Goal: Task Accomplishment & Management: Complete application form

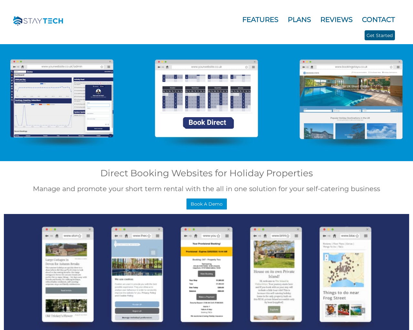
scroll to position [518, 0]
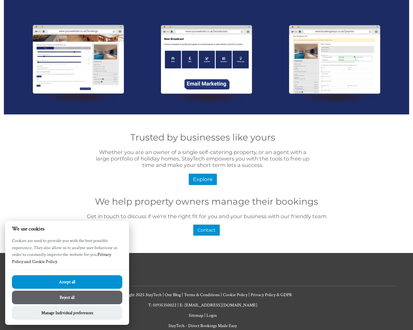
type input "e"
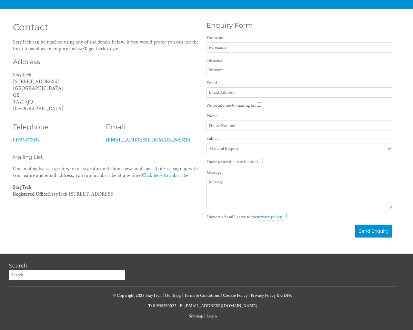
scroll to position [518, 0]
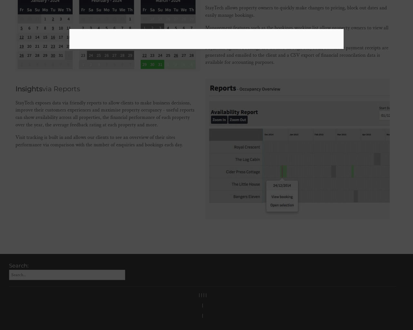
scroll to position [2676, 0]
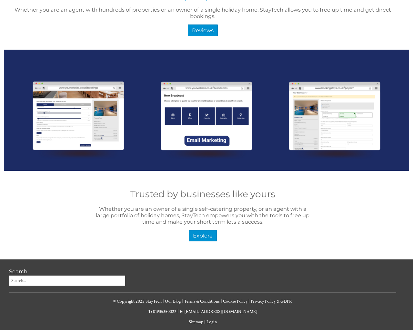
scroll to position [280, 0]
type input "e"
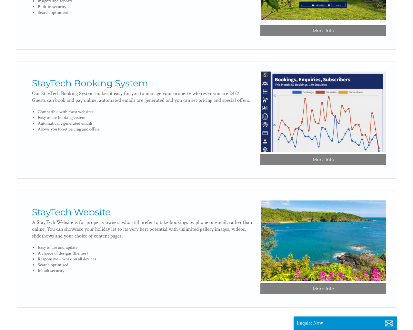
scroll to position [309, 0]
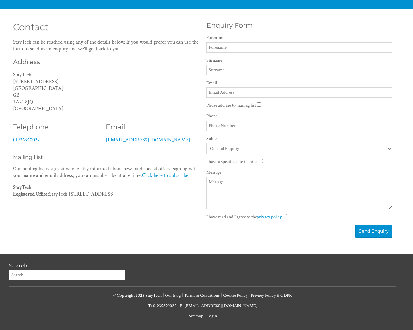
scroll to position [160, 0]
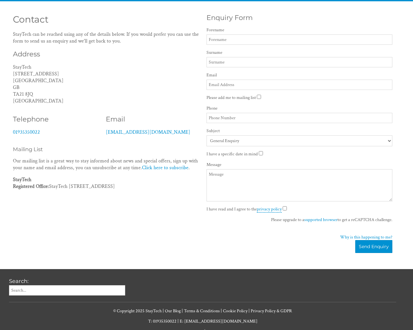
type input "LmMqtzme"
type input "[EMAIL_ADDRESS][DOMAIN_NAME]"
checkbox input "false"
type input "[PHONE_NUMBER]"
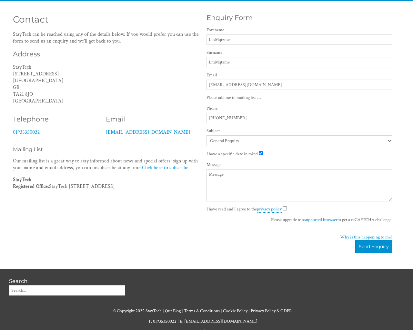
checkbox input "false"
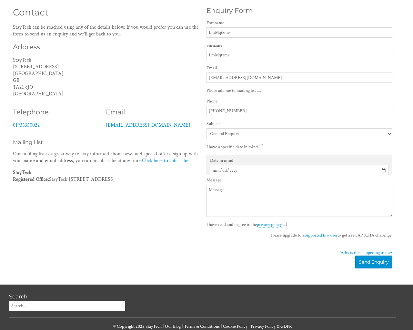
type textarea "20"
checkbox input "false"
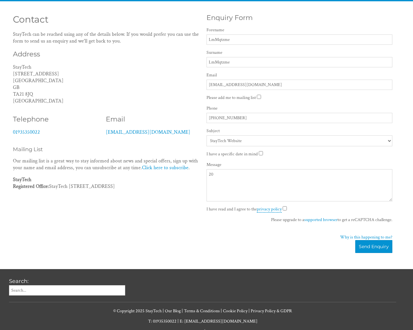
select select "1101"
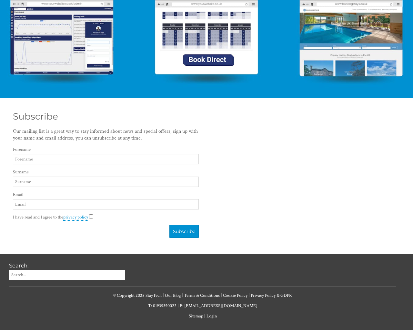
scroll to position [59, 0]
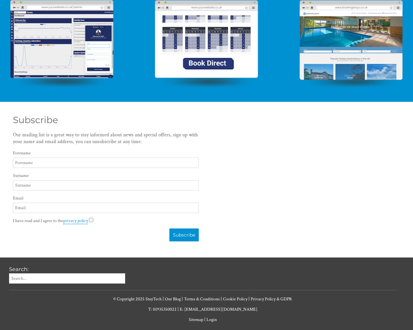
type input "LmMqtzme"
type input "[EMAIL_ADDRESS][DOMAIN_NAME]"
checkbox input "false"
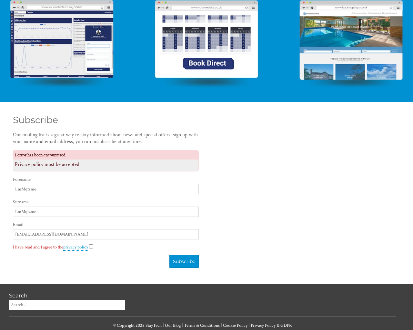
scroll to position [85, 0]
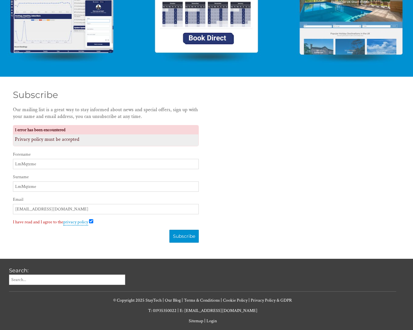
checkbox input "false"
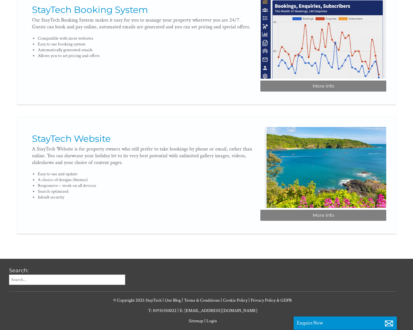
scroll to position [0, 6]
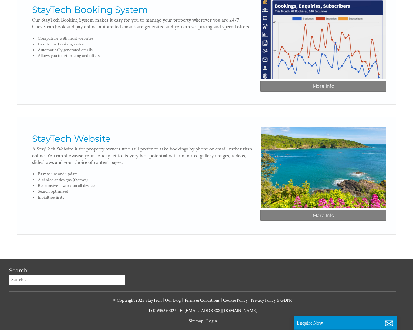
type input "e"
type input "LmMqtzme"
type input "[EMAIL_ADDRESS][DOMAIN_NAME]"
type textarea "20"
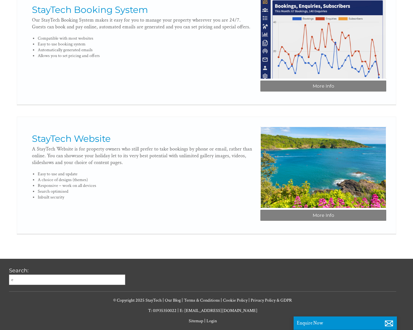
checkbox input "false"
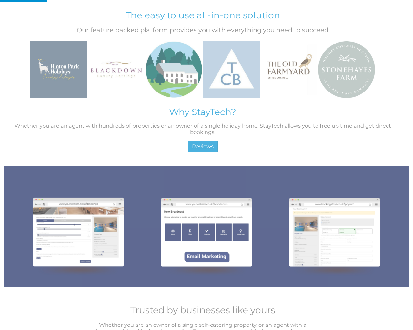
scroll to position [518, 0]
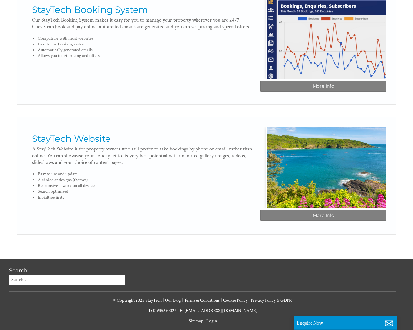
scroll to position [0, 6]
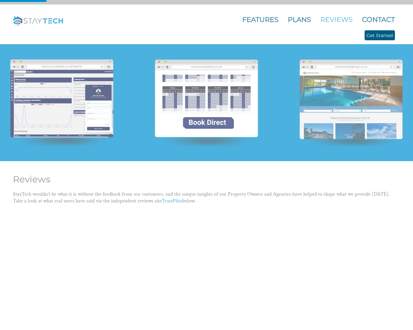
scroll to position [1051, 0]
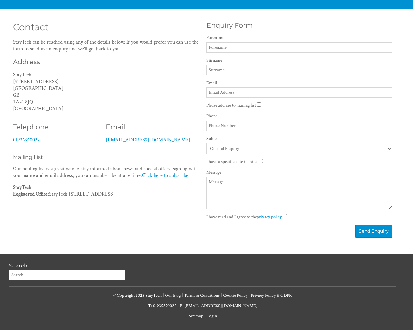
type input "LmMqtzme"
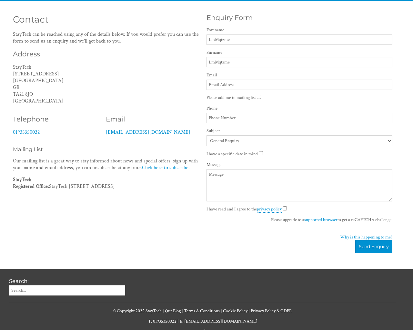
type input "[EMAIL_ADDRESS][DOMAIN_NAME]"
checkbox input "false"
type input "555-666-0606"
checkbox input "false"
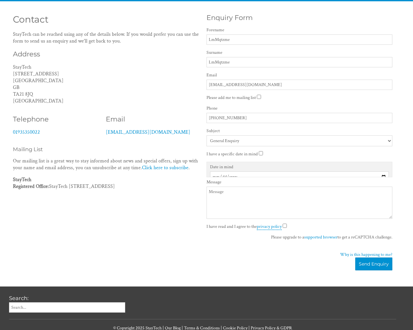
scroll to position [160, 0]
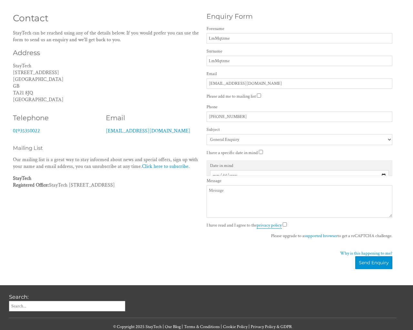
type textarea "20"
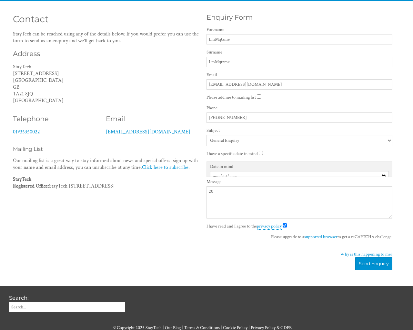
checkbox input "false"
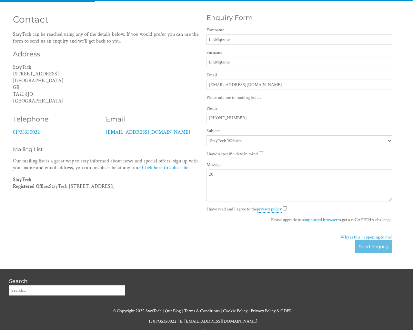
select select "1101"
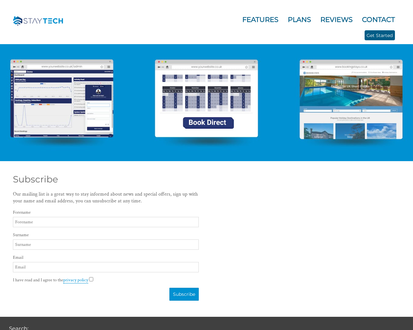
scroll to position [59, 0]
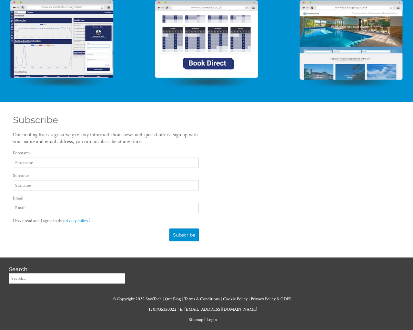
type input "LmMqtzme"
type input "[EMAIL_ADDRESS][DOMAIN_NAME]"
checkbox input "false"
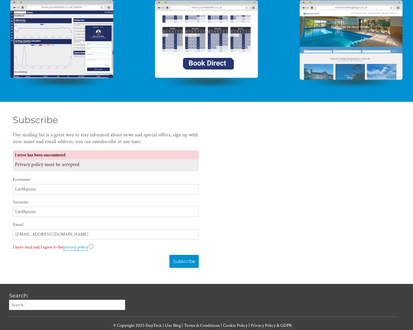
scroll to position [85, 0]
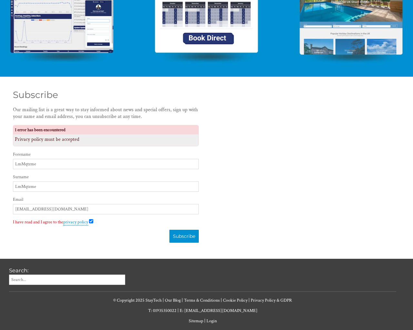
checkbox input "false"
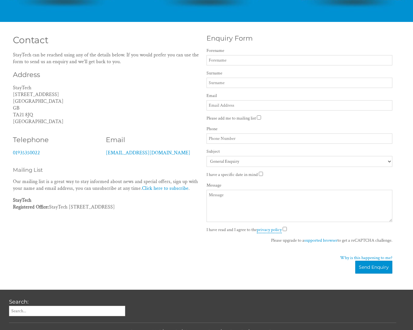
scroll to position [160, 0]
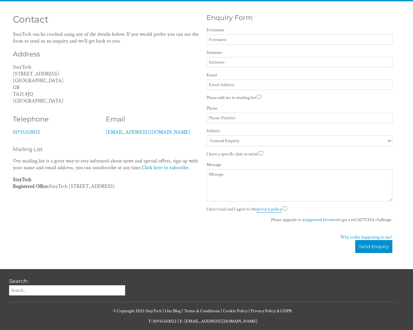
type input "LmMqtzme"
type input "testing@example.com"
checkbox input "false"
type input "[PHONE_NUMBER]"
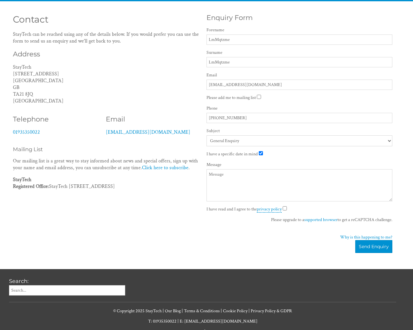
checkbox input "false"
type textarea "20"
checkbox input "false"
type input "e"
select select "1101"
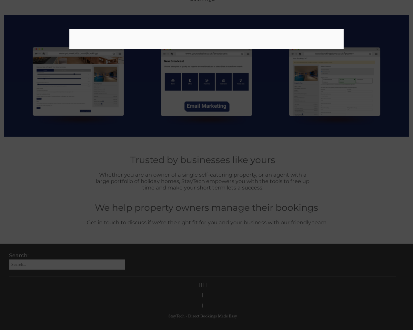
scroll to position [390, 0]
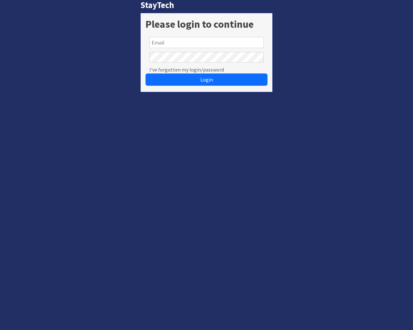
type input "[EMAIL_ADDRESS][DOMAIN_NAME]"
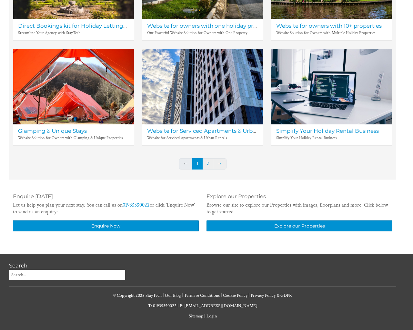
scroll to position [272, 0]
type input "e"
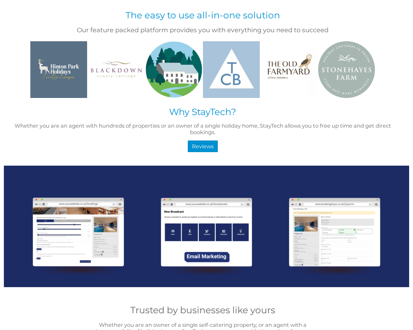
scroll to position [518, 0]
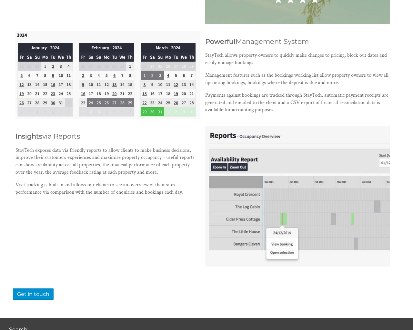
scroll to position [2698, 0]
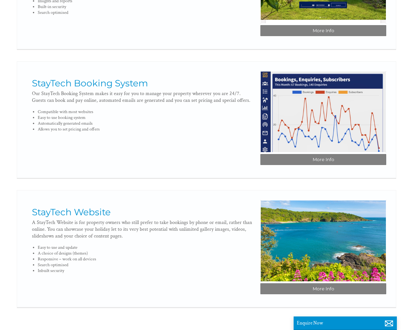
scroll to position [309, 0]
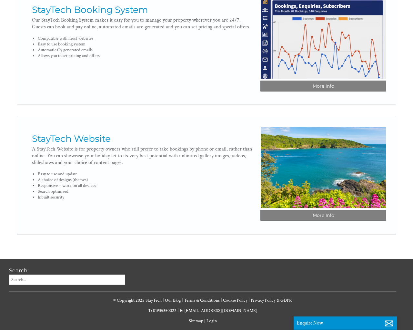
type input "LmMqtzme"
type input "[EMAIL_ADDRESS][DOMAIN_NAME]"
type textarea "20"
checkbox input "false"
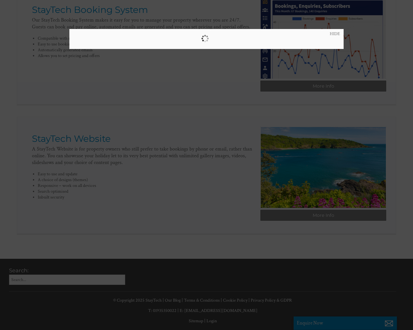
scroll to position [107, 0]
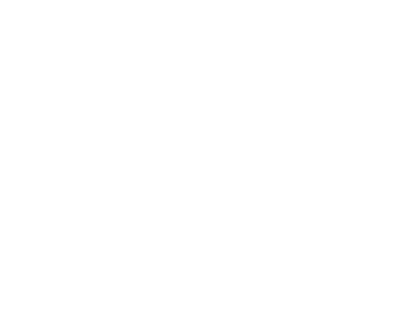
scroll to position [1051, 0]
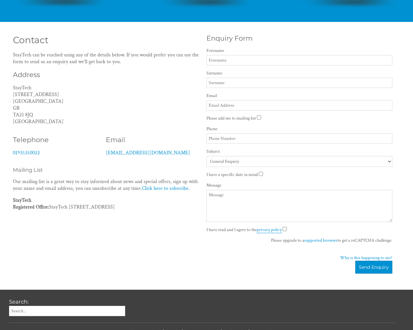
type input "LmMqtzme"
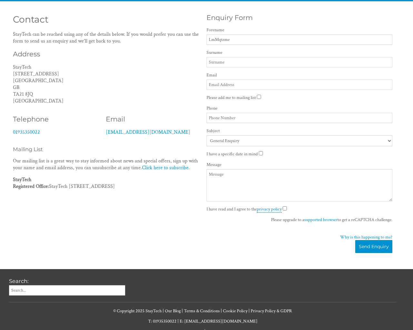
type input "LmMqtzme"
type input "[EMAIL_ADDRESS][DOMAIN_NAME]"
checkbox input "false"
type input "[PHONE_NUMBER]"
checkbox input "false"
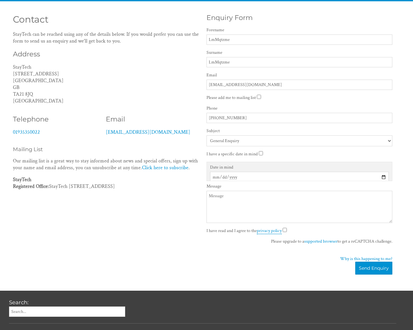
scroll to position [160, 0]
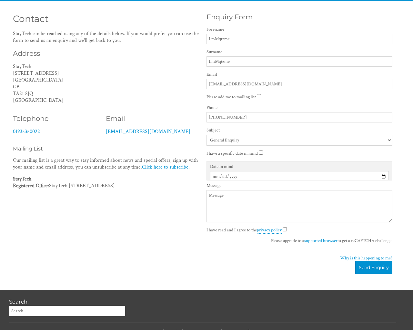
type textarea "20"
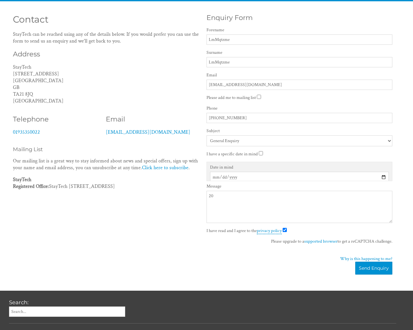
checkbox input "false"
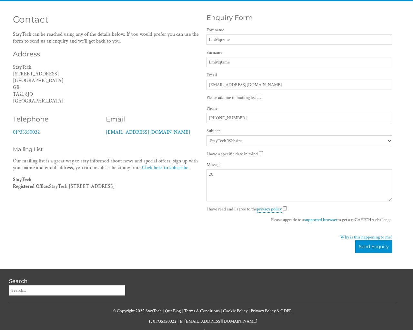
select select "1101"
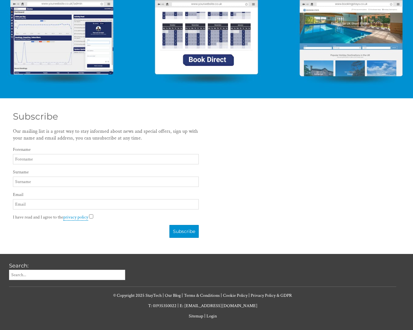
scroll to position [59, 0]
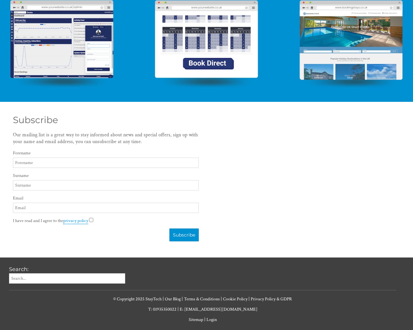
type input "LmMqtzme"
type input "[EMAIL_ADDRESS][DOMAIN_NAME]"
checkbox input "false"
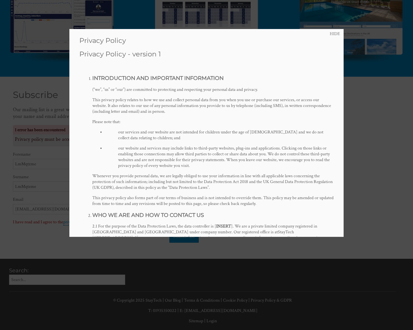
scroll to position [0, 0]
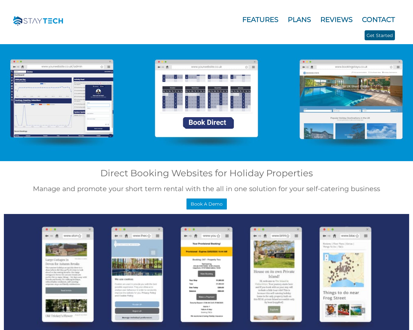
scroll to position [518, 0]
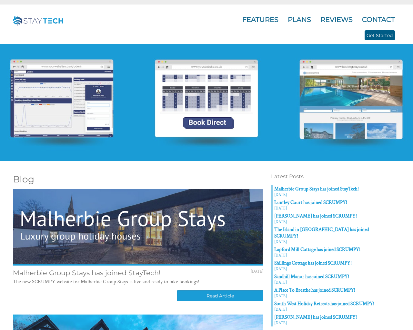
scroll to position [1199, 0]
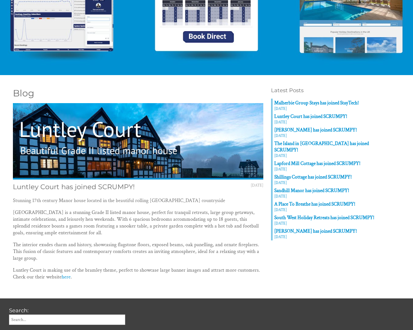
scroll to position [126, 0]
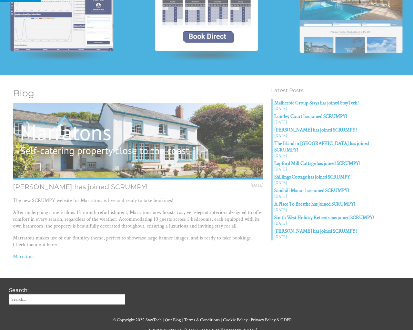
scroll to position [108, 0]
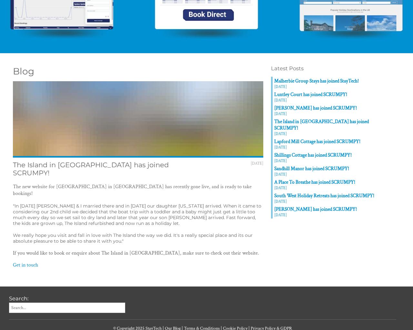
scroll to position [128, 0]
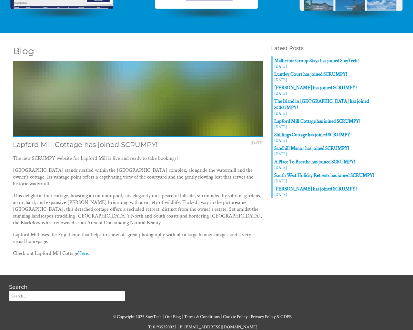
scroll to position [144, 0]
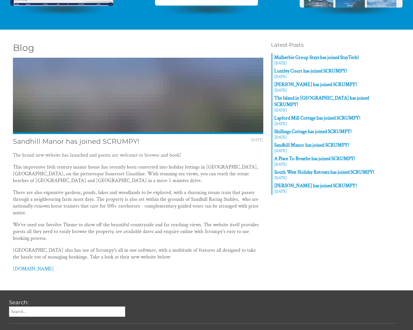
scroll to position [155, 0]
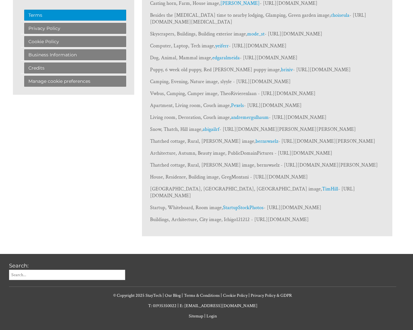
scroll to position [1863, 0]
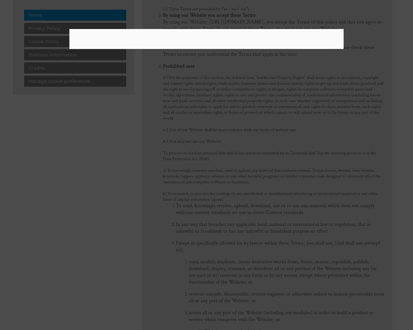
scroll to position [6342, 0]
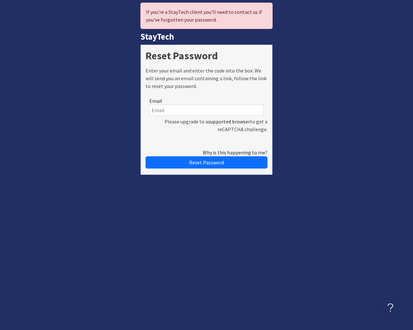
type input "[EMAIL_ADDRESS][DOMAIN_NAME]"
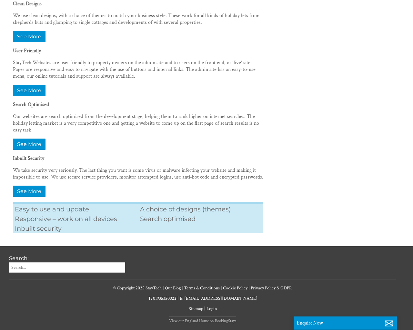
scroll to position [248, 0]
type input "e"
type input "LmMqtzme"
type input "[EMAIL_ADDRESS][DOMAIN_NAME]"
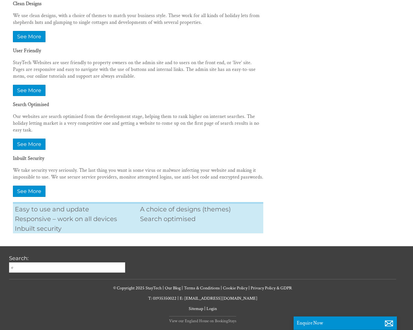
type textarea "20"
checkbox input "false"
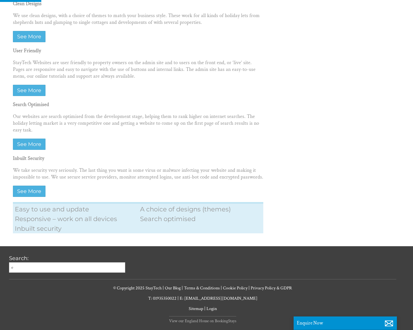
scroll to position [95, 0]
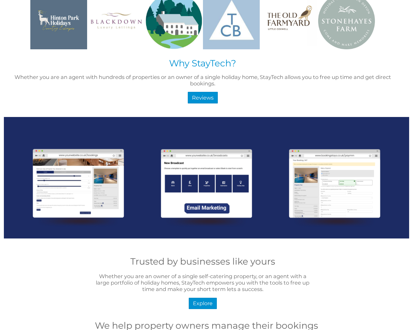
scroll to position [518, 0]
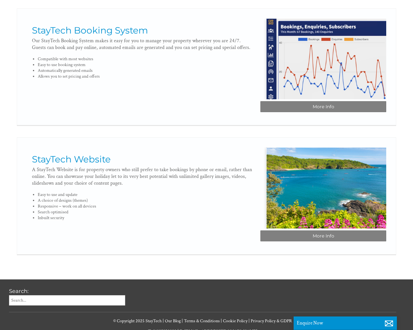
scroll to position [0, 6]
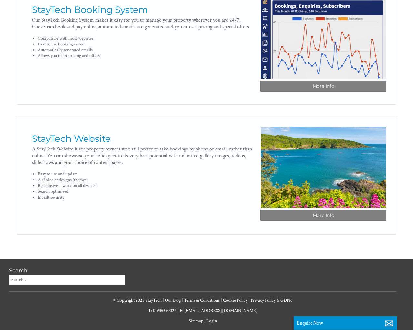
type input "[EMAIL_ADDRESS][DOMAIN_NAME]"
type textarea "20"
checkbox input "false"
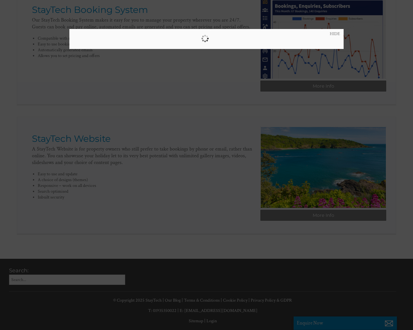
scroll to position [107, 0]
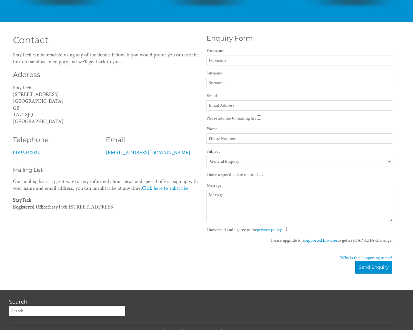
type input "LmMqtzme"
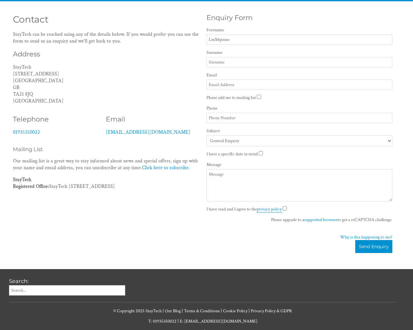
type input "LmMqtzme"
type input "[EMAIL_ADDRESS][DOMAIN_NAME]"
checkbox input "false"
type input "[PHONE_NUMBER]"
checkbox input "false"
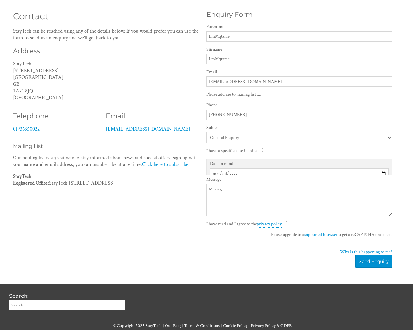
type textarea "20"
checkbox input "false"
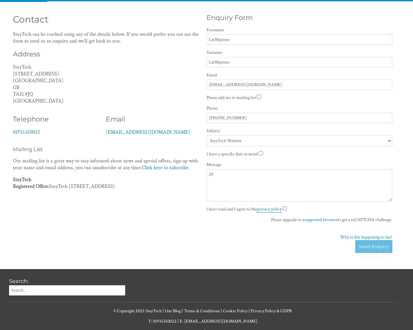
select select "1101"
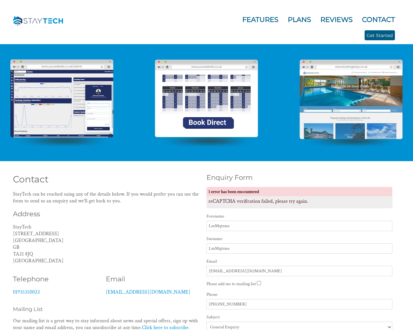
scroll to position [185, 0]
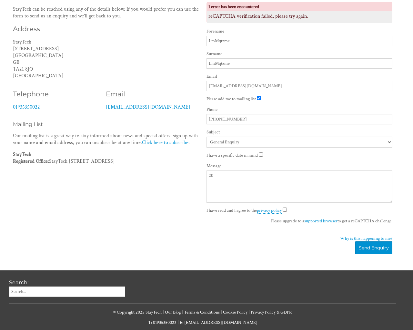
checkbox input "false"
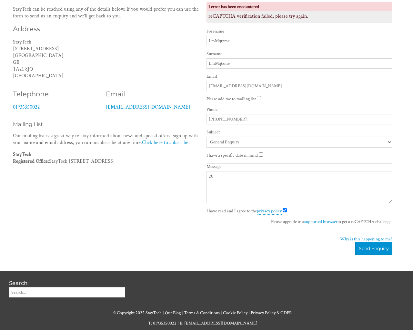
checkbox input "false"
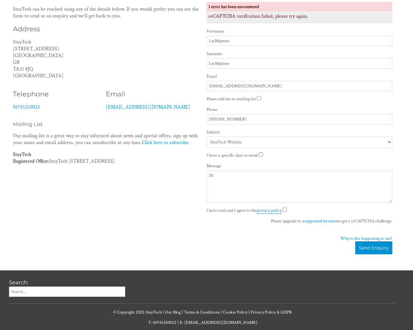
select select "1101"
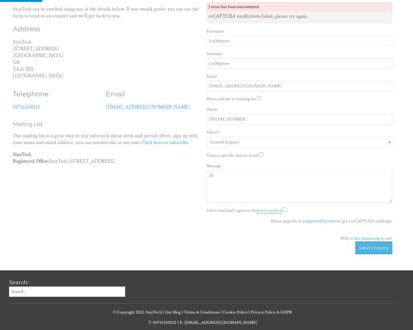
scroll to position [0, 0]
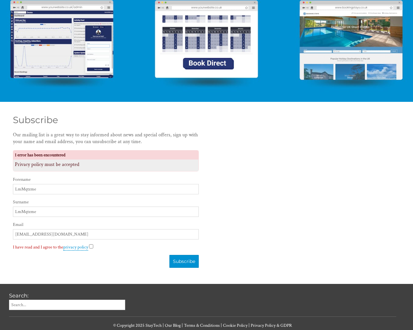
scroll to position [85, 0]
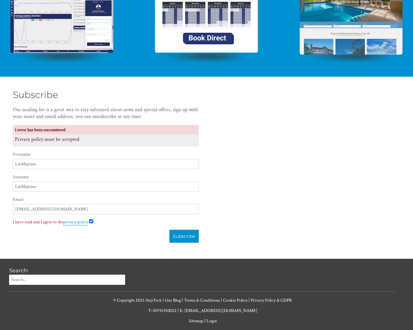
checkbox input "false"
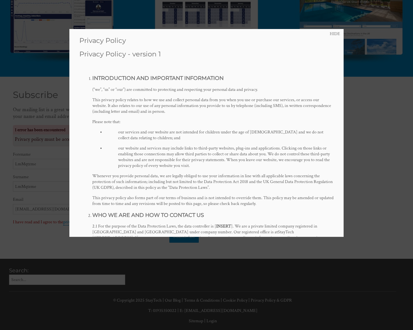
scroll to position [0, 0]
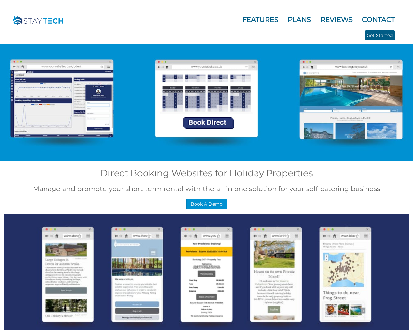
scroll to position [518, 0]
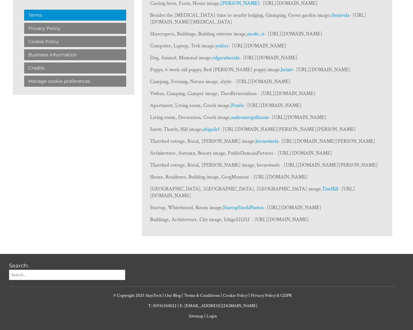
scroll to position [1863, 0]
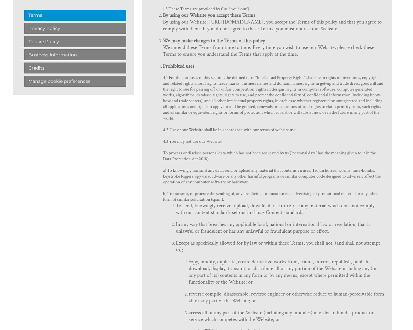
scroll to position [6342, 0]
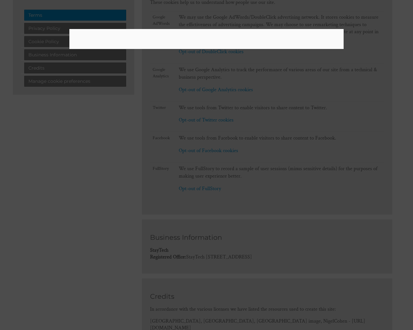
scroll to position [2950, 0]
